Goal: Navigation & Orientation: Find specific page/section

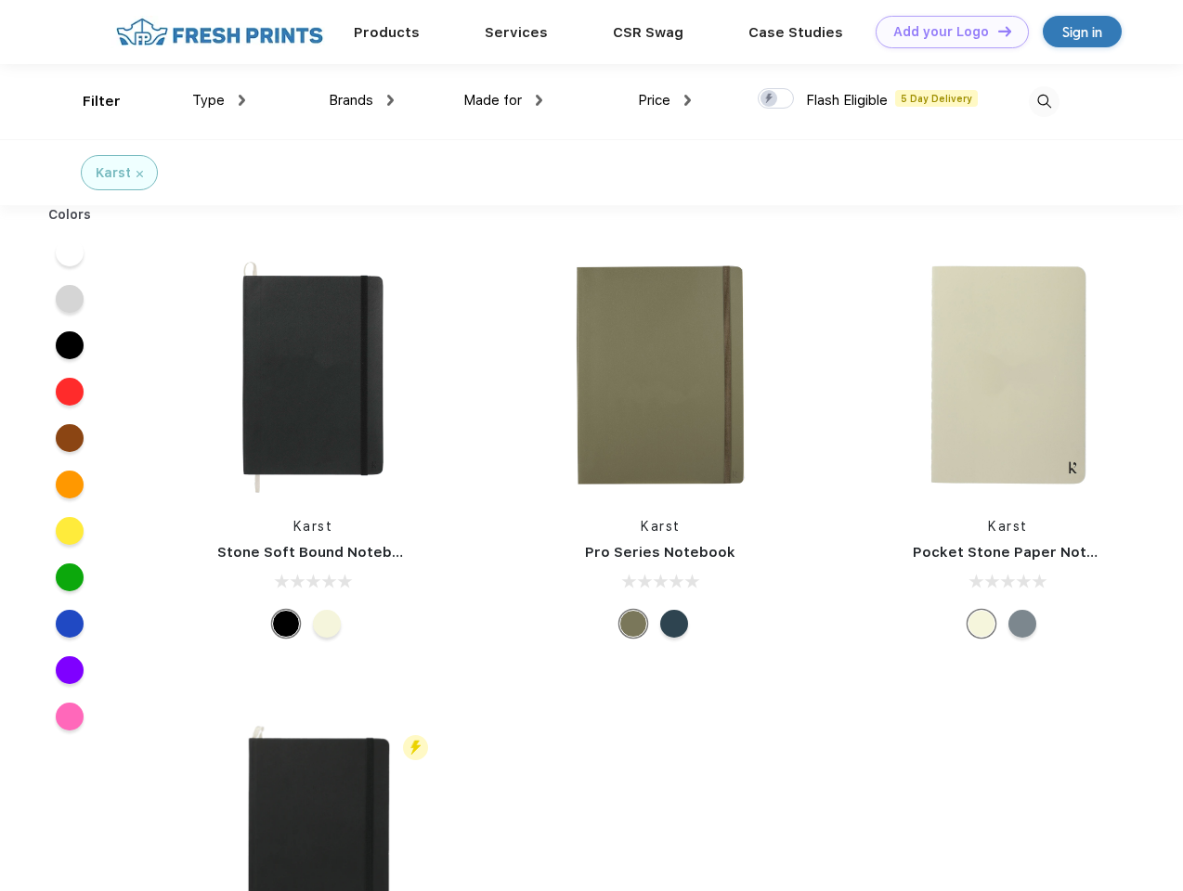
click at [945, 32] on link "Add your Logo Design Tool" at bounding box center [952, 32] width 153 height 32
click at [0, 0] on div "Design Tool" at bounding box center [0, 0] width 0 height 0
click at [996, 31] on link "Add your Logo Design Tool" at bounding box center [952, 32] width 153 height 32
click at [89, 101] on div "Filter" at bounding box center [102, 101] width 38 height 21
click at [219, 100] on span "Type" at bounding box center [208, 100] width 32 height 17
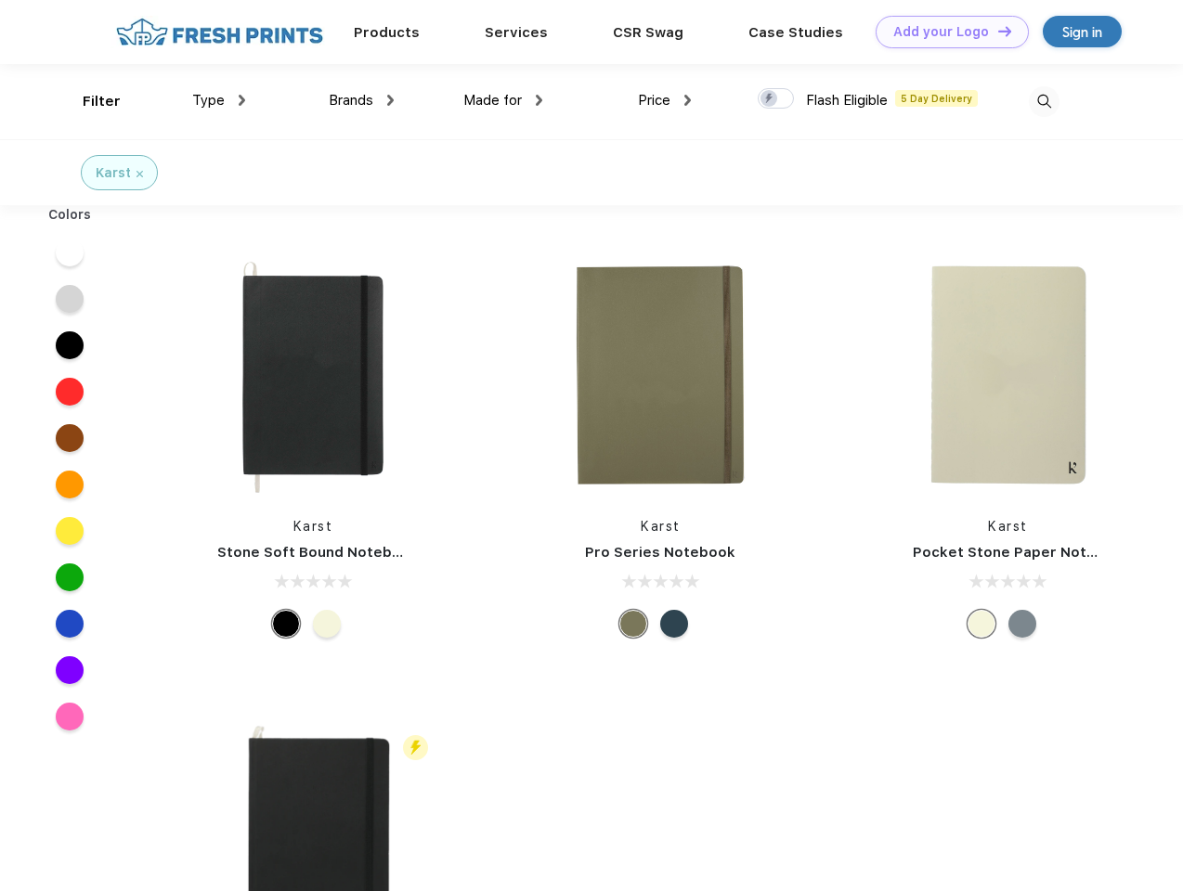
click at [361, 100] on span "Brands" at bounding box center [351, 100] width 45 height 17
click at [503, 100] on span "Made for" at bounding box center [492, 100] width 58 height 17
click at [665, 100] on span "Price" at bounding box center [654, 100] width 32 height 17
click at [776, 99] on div at bounding box center [776, 98] width 36 height 20
click at [770, 99] on input "checkbox" at bounding box center [764, 93] width 12 height 12
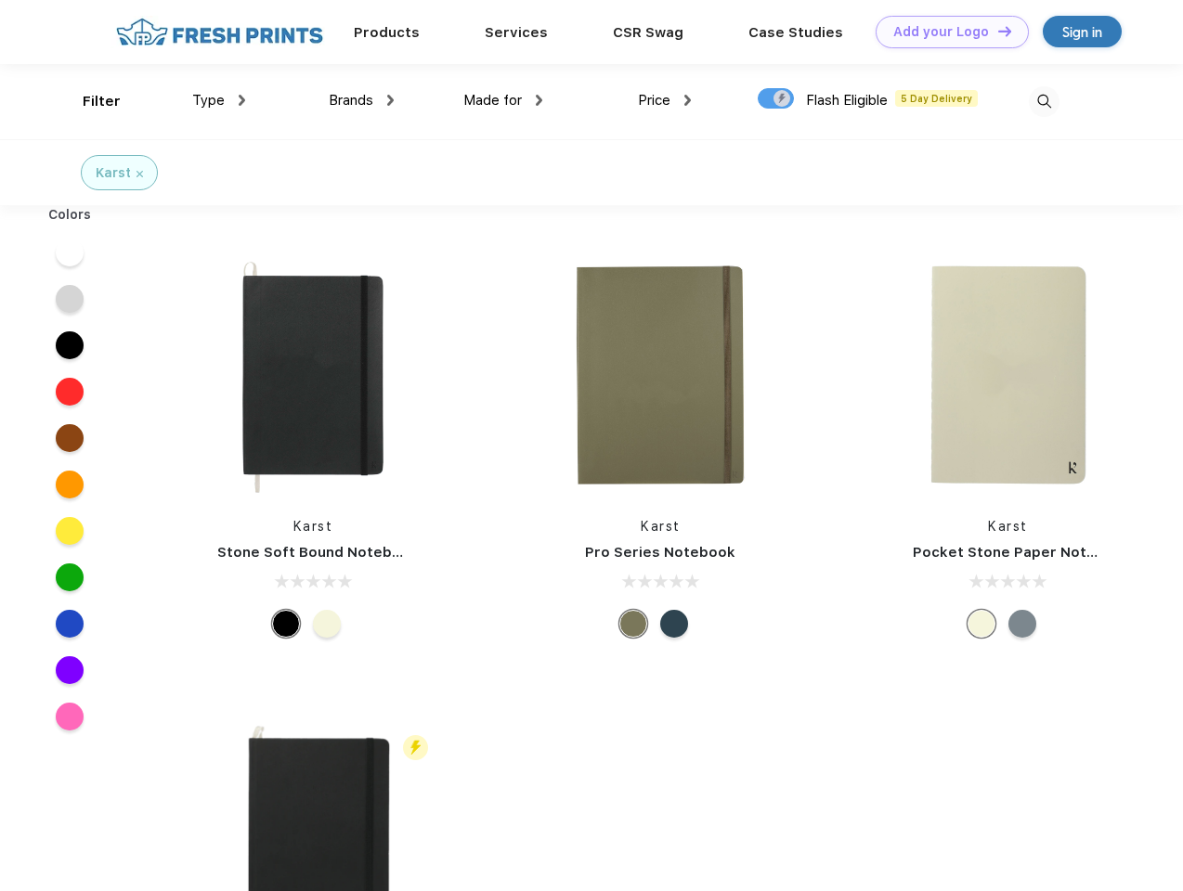
click at [1044, 101] on img at bounding box center [1044, 101] width 31 height 31
